Goal: Information Seeking & Learning: Stay updated

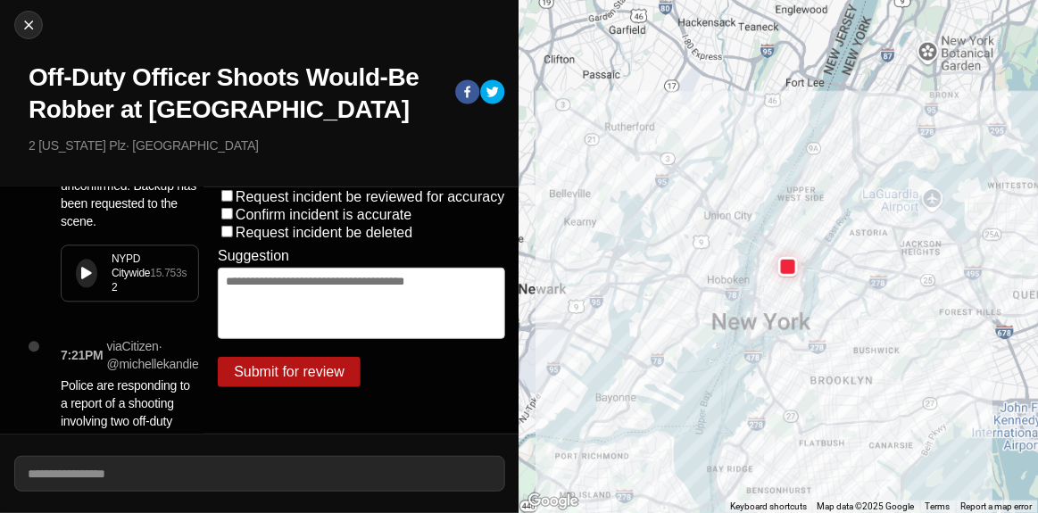
scroll to position [2845, 0]
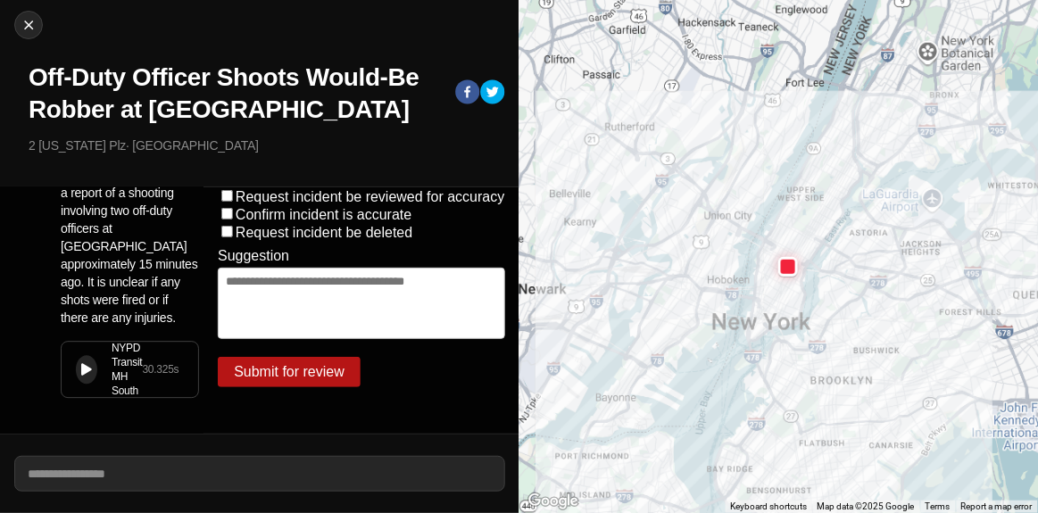
click at [87, 364] on icon at bounding box center [86, 370] width 11 height 12
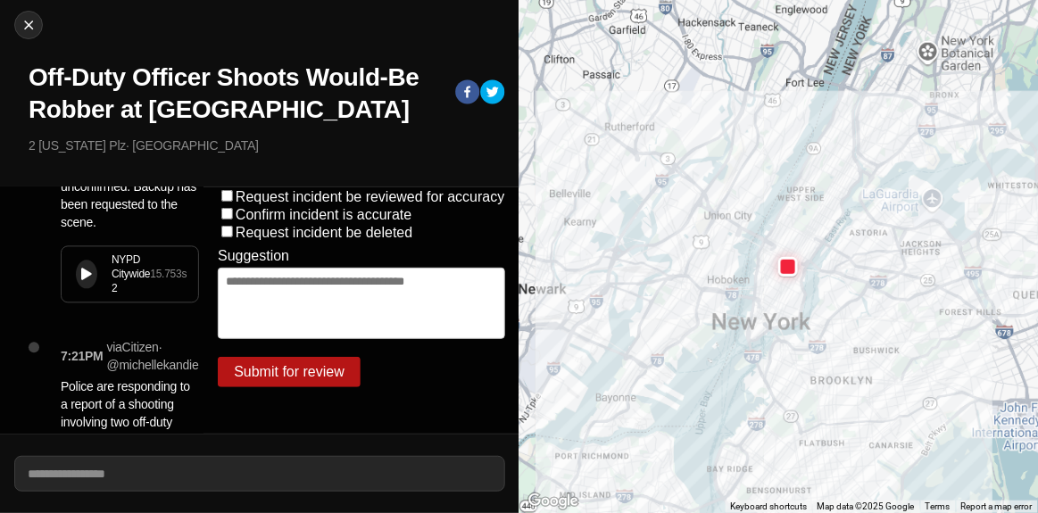
scroll to position [2683, 0]
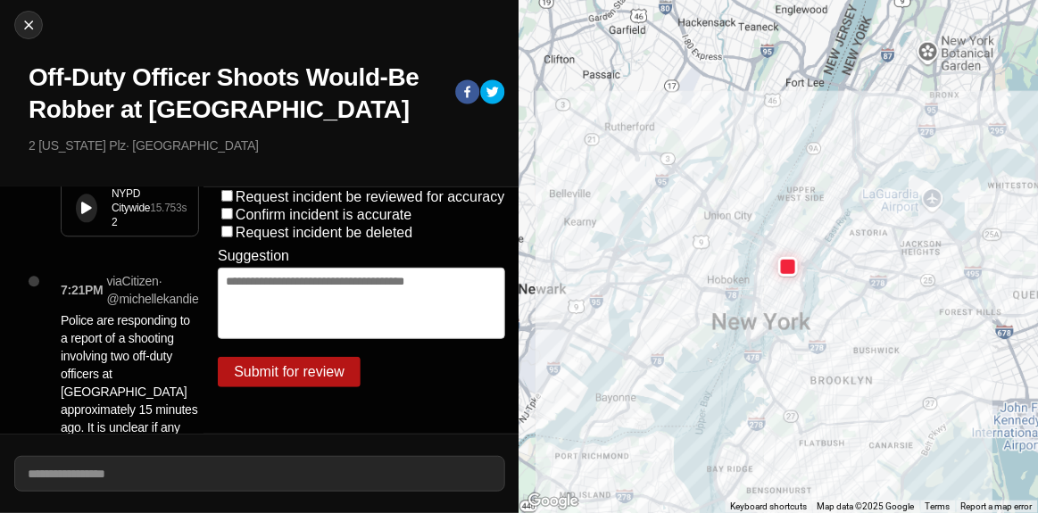
click at [89, 214] on icon at bounding box center [86, 209] width 11 height 12
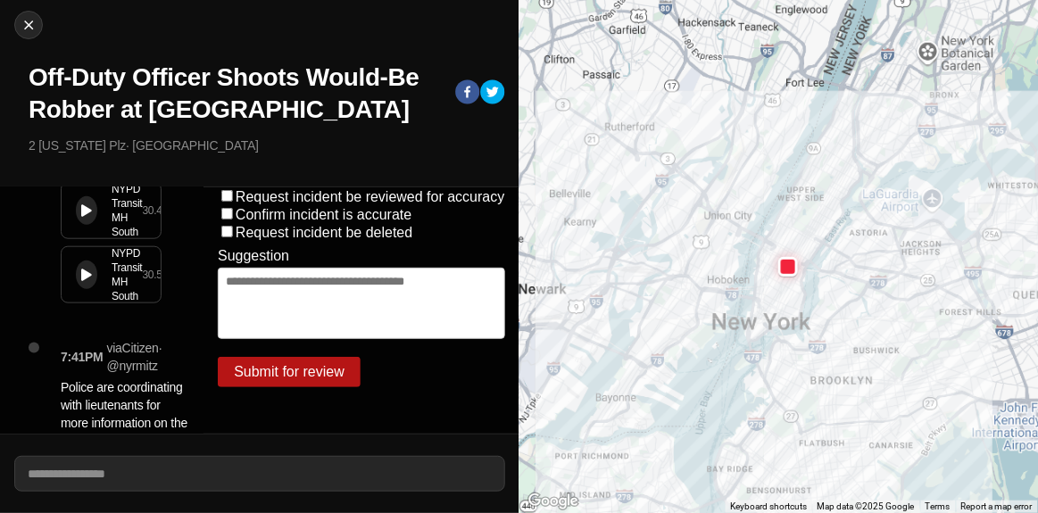
scroll to position [2115, 0]
click at [81, 282] on icon at bounding box center [86, 277] width 11 height 12
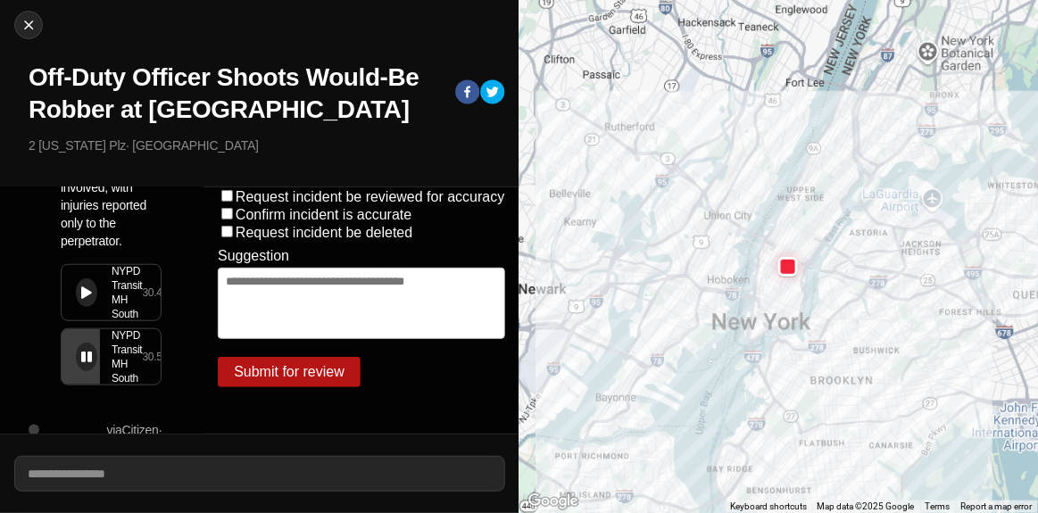
click at [87, 293] on icon at bounding box center [86, 293] width 11 height 12
click at [92, 363] on button at bounding box center [86, 357] width 21 height 29
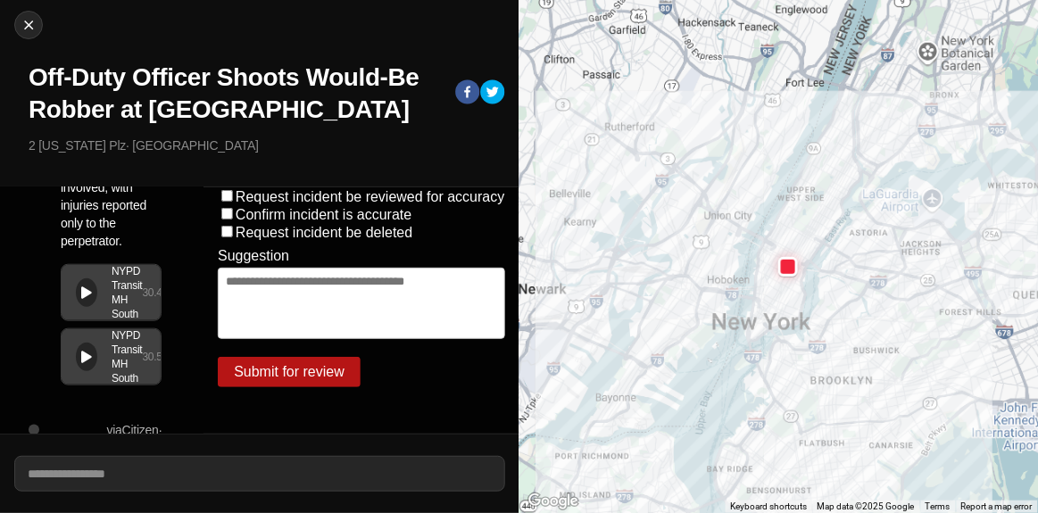
click at [87, 295] on icon at bounding box center [86, 293] width 11 height 12
click at [91, 298] on icon at bounding box center [86, 293] width 11 height 12
